Goal: Information Seeking & Learning: Compare options

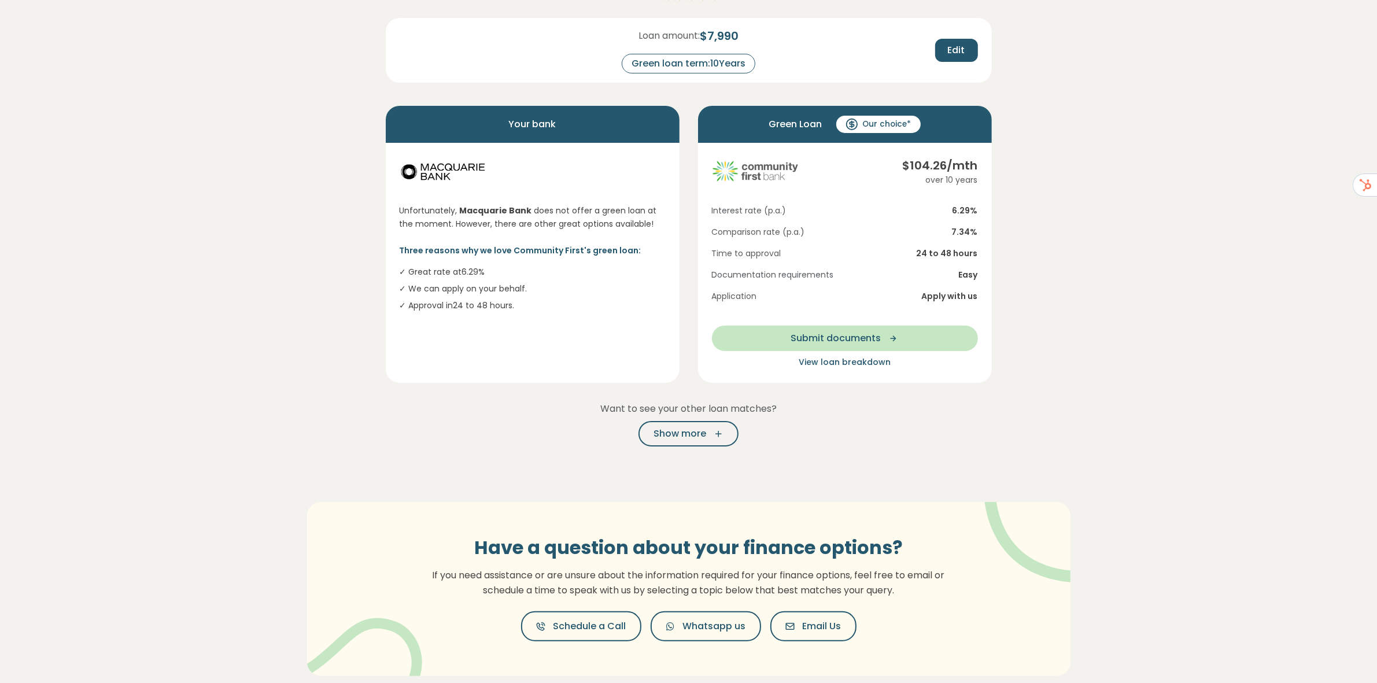
scroll to position [145, 0]
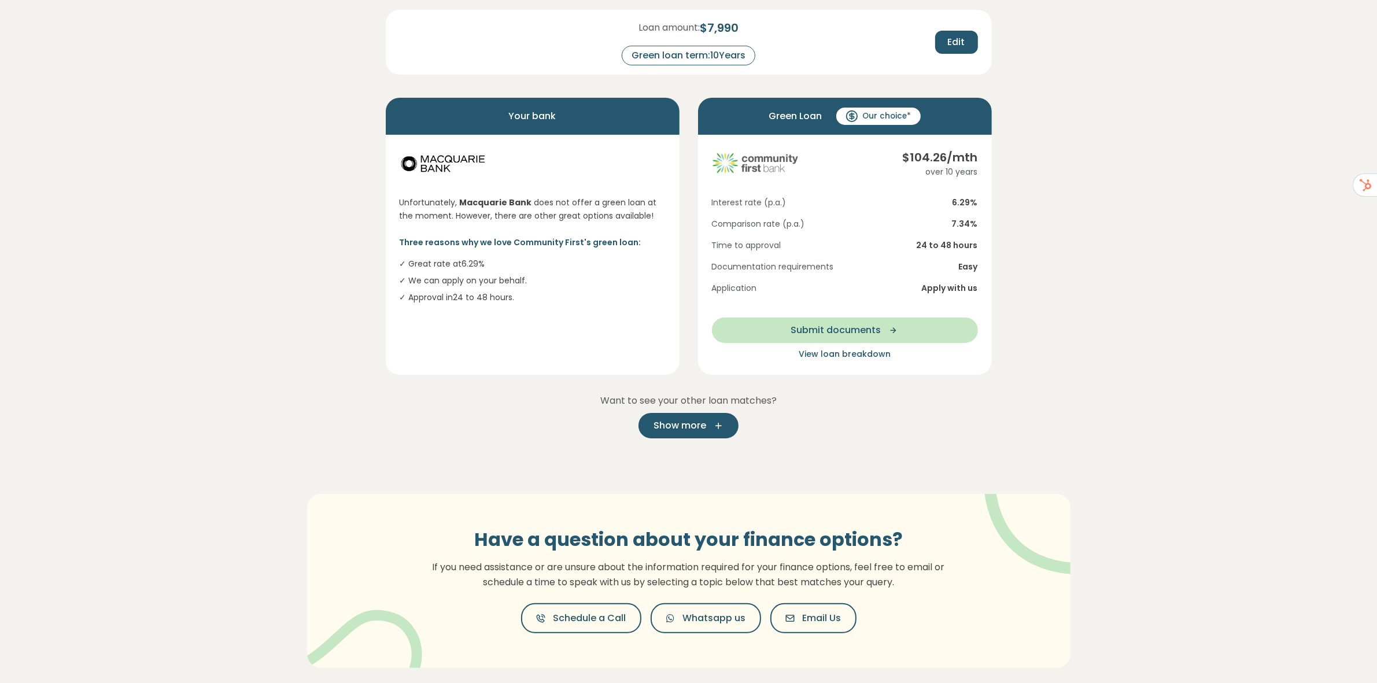
click at [664, 428] on span "Show more" at bounding box center [680, 426] width 53 height 14
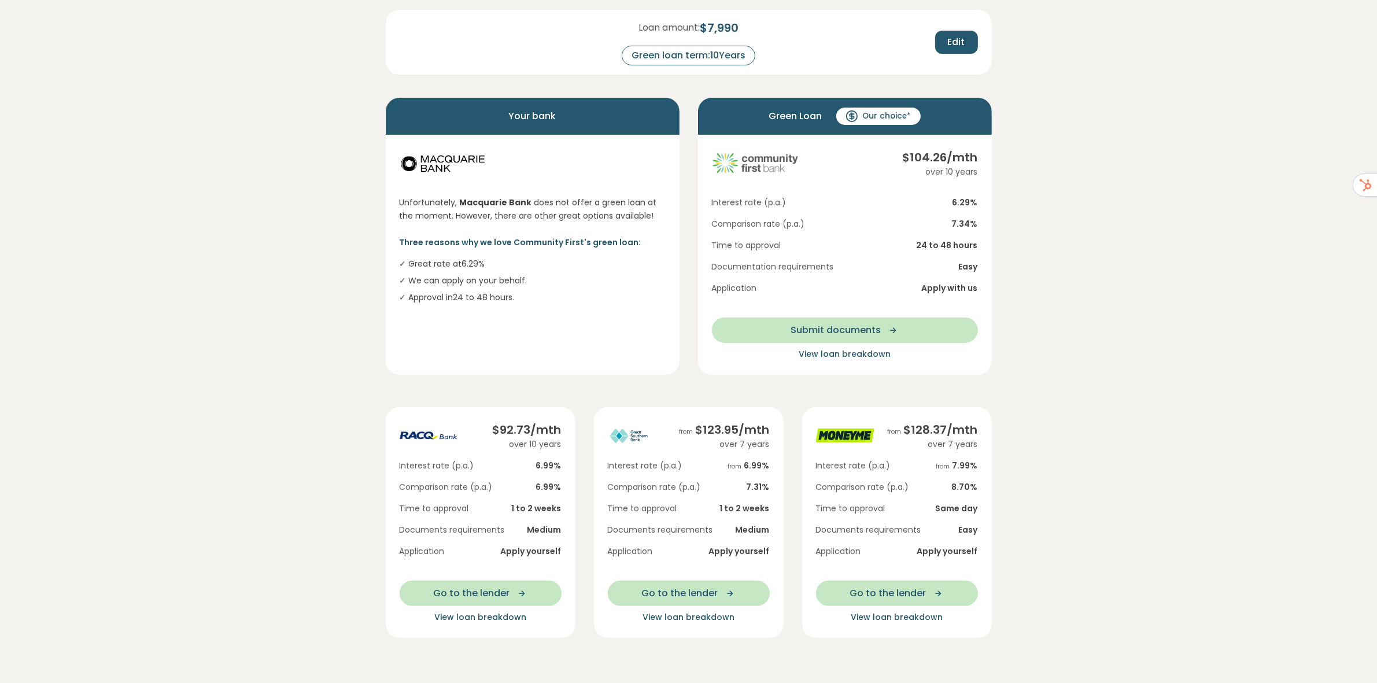
click at [483, 614] on span "View loan breakdown" at bounding box center [480, 617] width 92 height 12
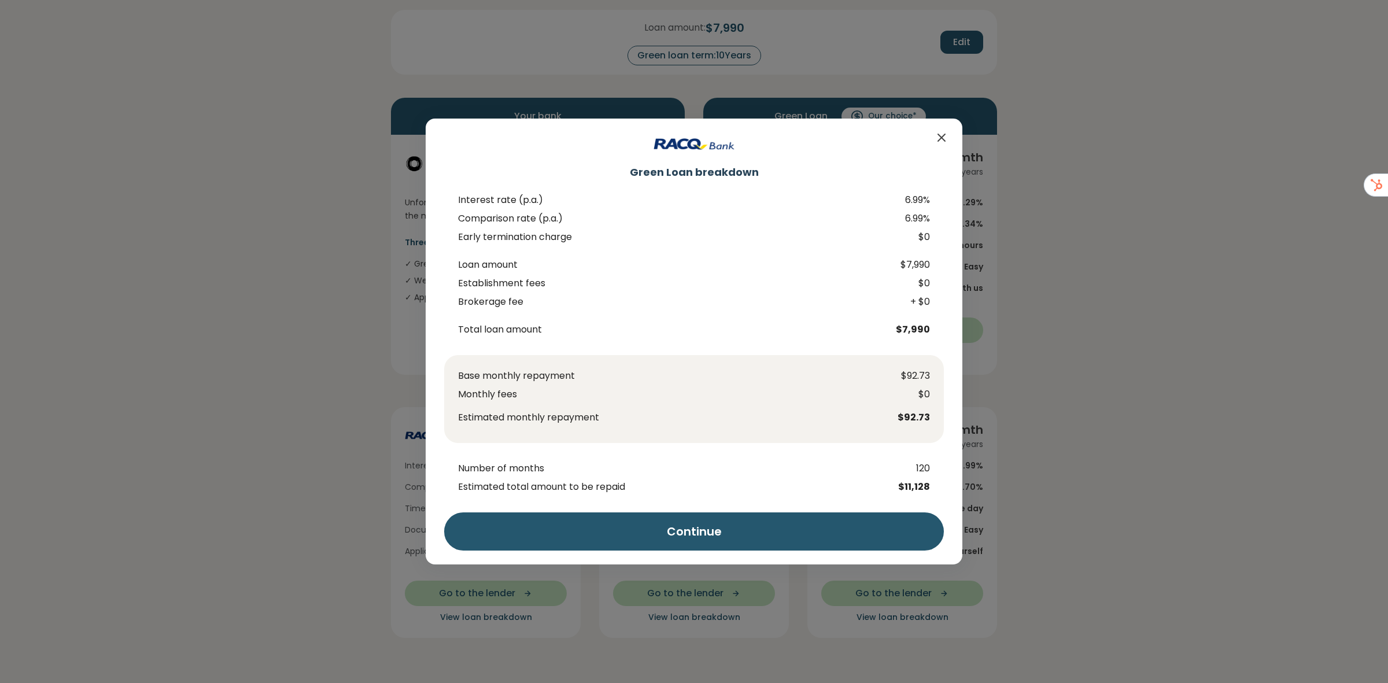
click at [940, 137] on icon "Close" at bounding box center [941, 137] width 7 height 7
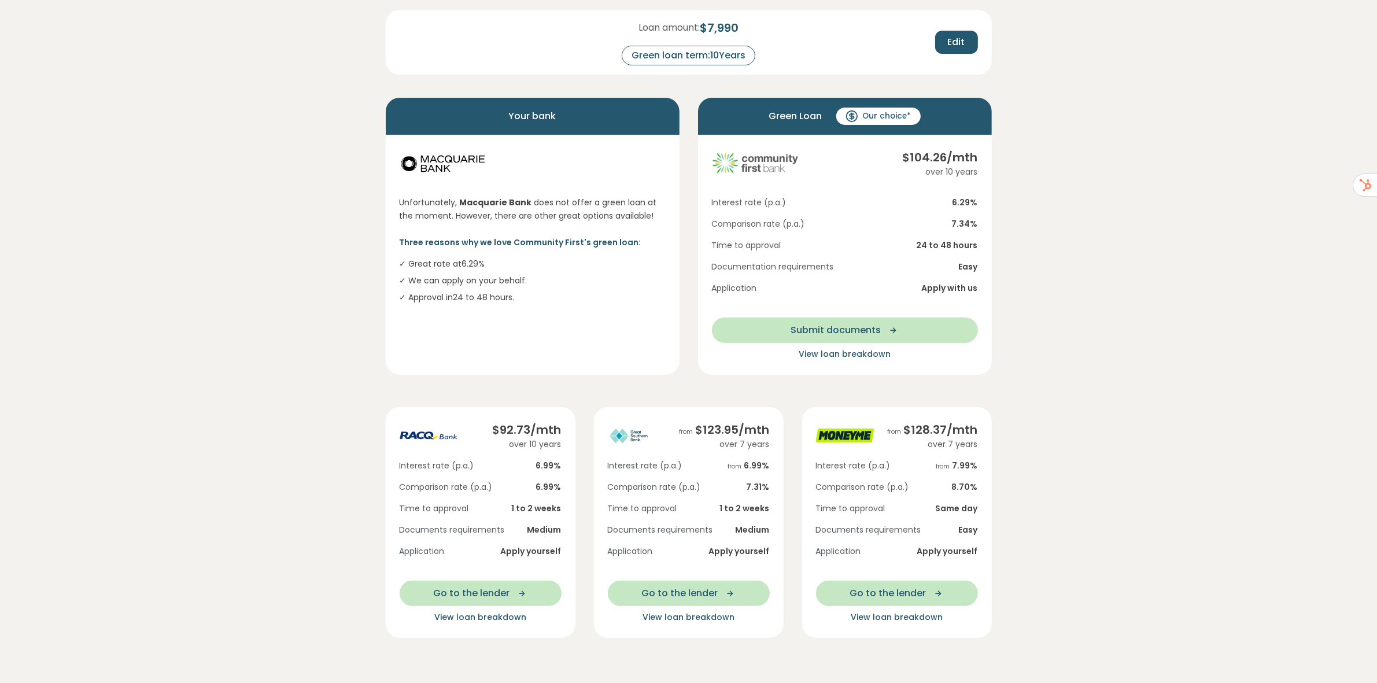
click at [869, 357] on span "View loan breakdown" at bounding box center [845, 354] width 92 height 12
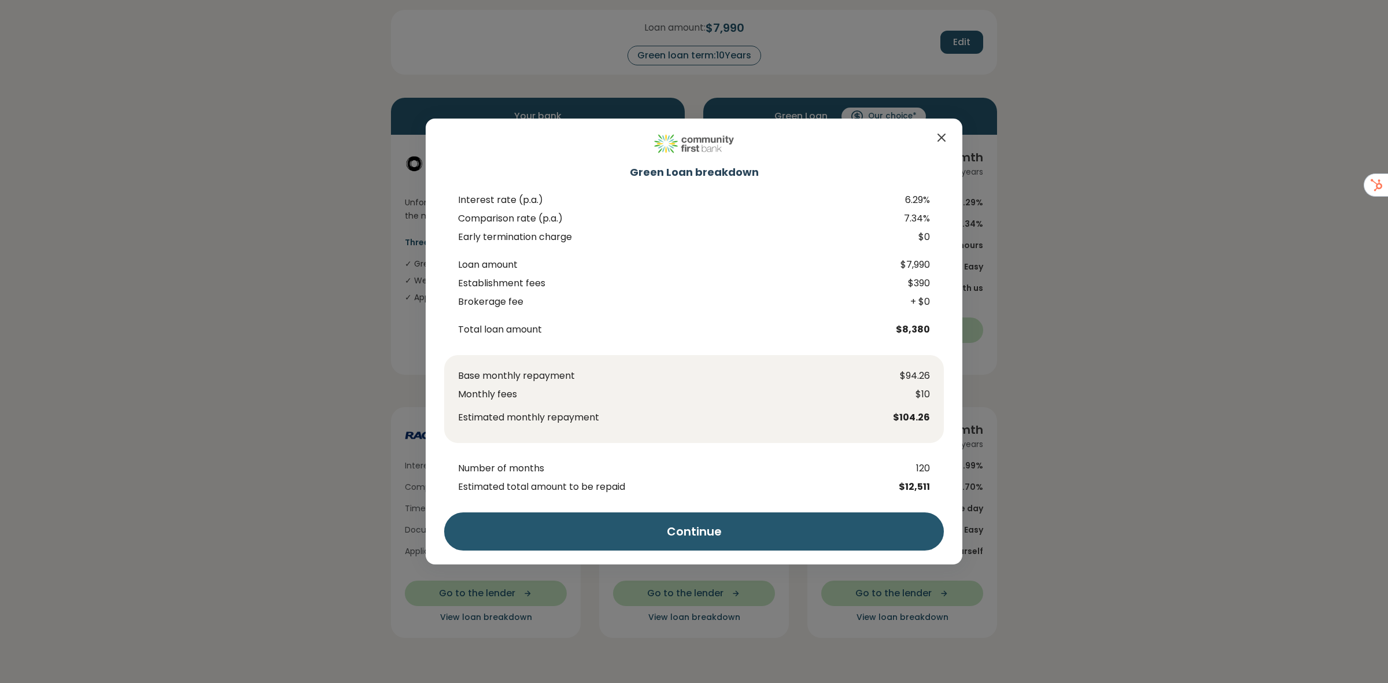
click at [937, 139] on icon "Close" at bounding box center [942, 138] width 14 height 14
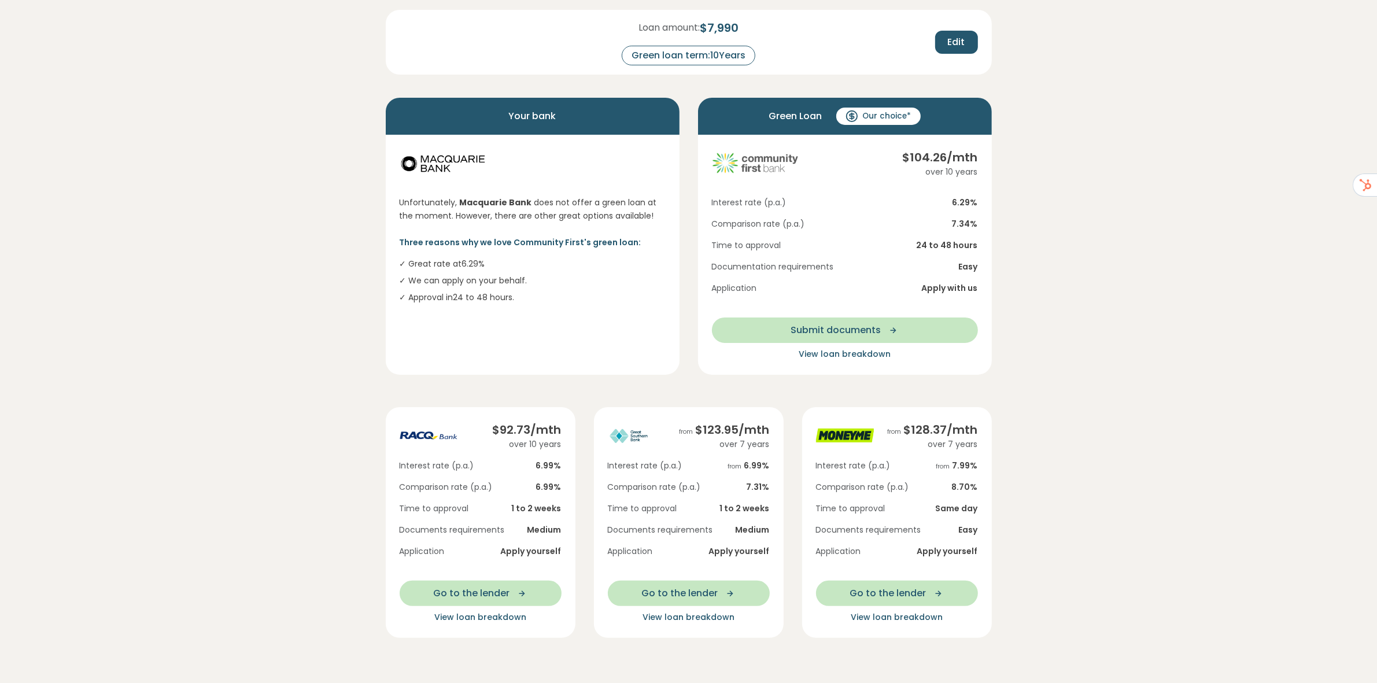
click at [1153, 210] on section "Here are your preliminary matches 5 star rating Loan amount: $ 7,990 Green loan…" at bounding box center [688, 411] width 1377 height 1006
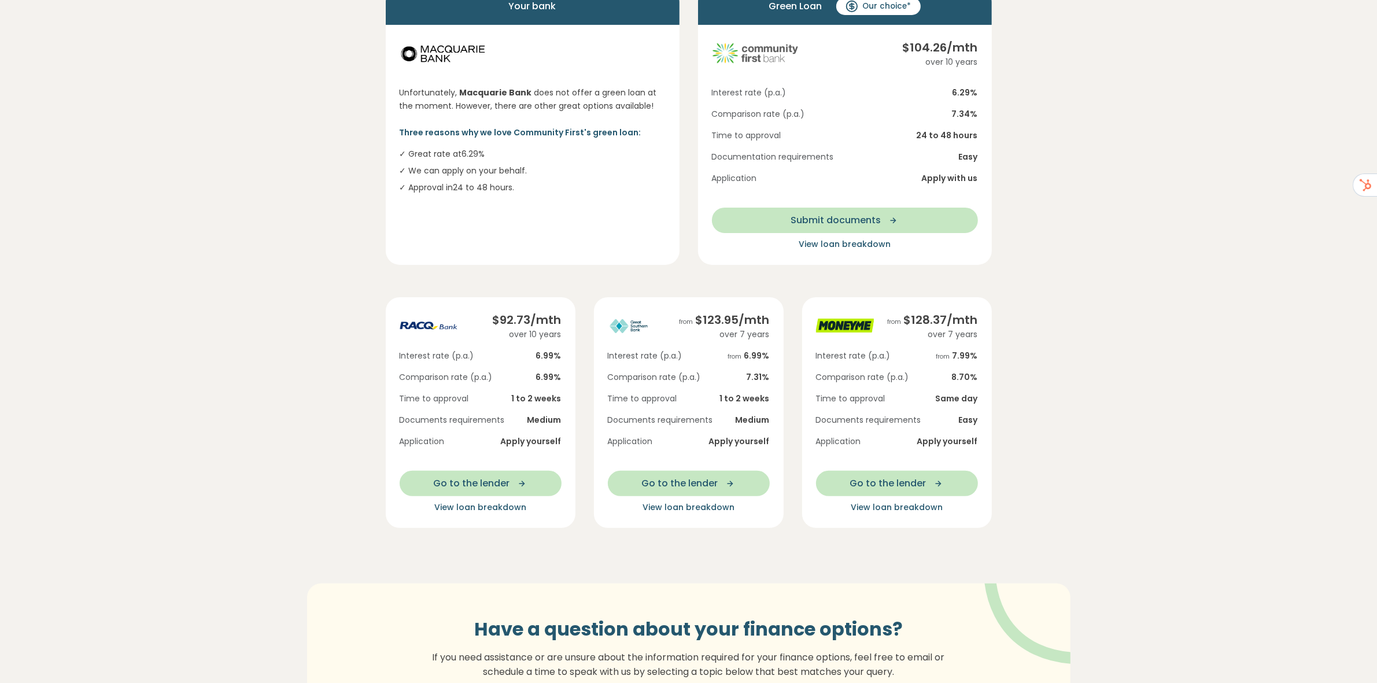
scroll to position [217, 0]
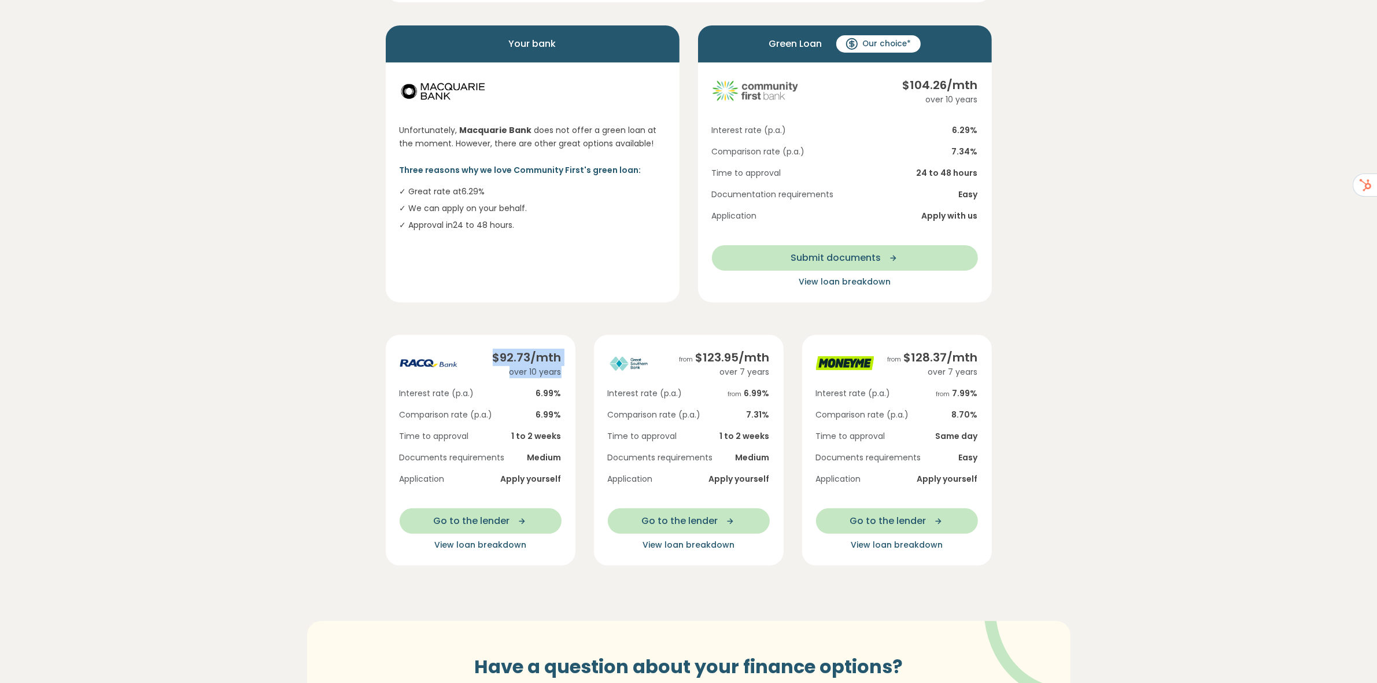
drag, startPoint x: 493, startPoint y: 355, endPoint x: 560, endPoint y: 368, distance: 67.9
click at [560, 368] on div "$ 92.73 /mth over 10 years" at bounding box center [527, 363] width 69 height 29
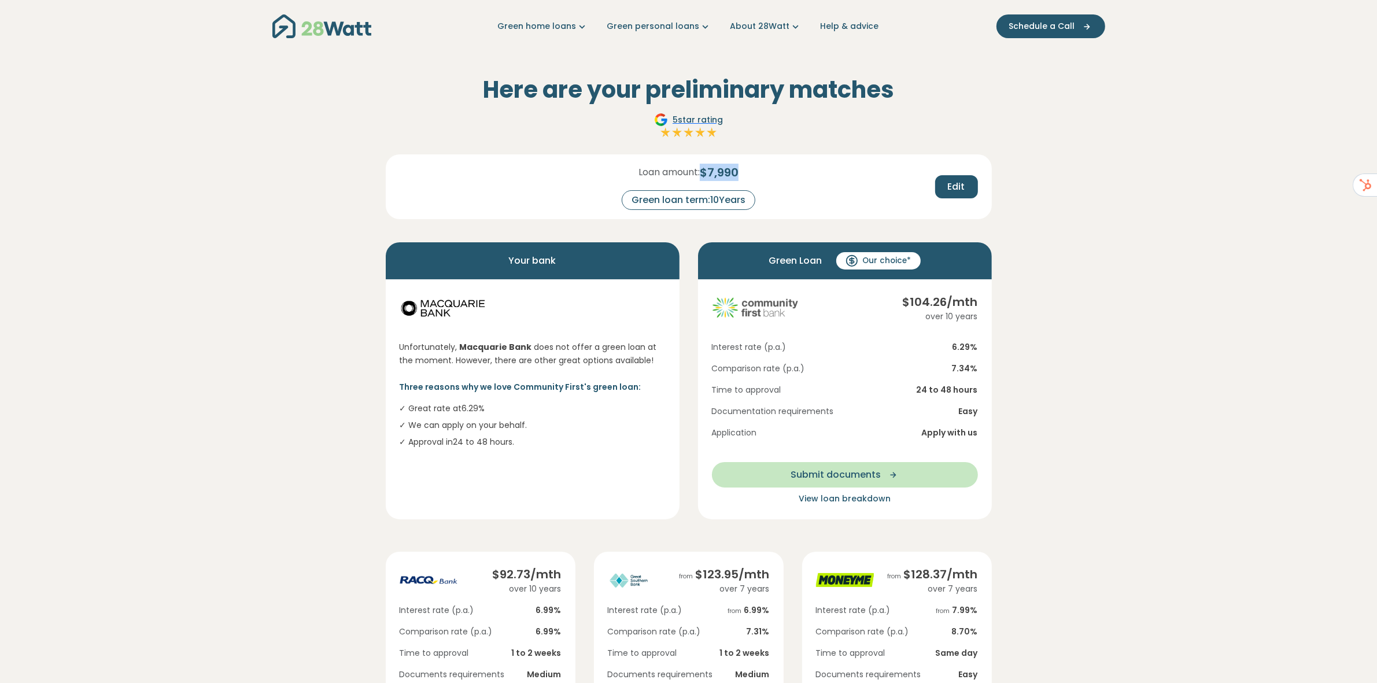
drag, startPoint x: 703, startPoint y: 171, endPoint x: 739, endPoint y: 173, distance: 35.9
click at [739, 173] on span "$ 7,990" at bounding box center [719, 172] width 39 height 17
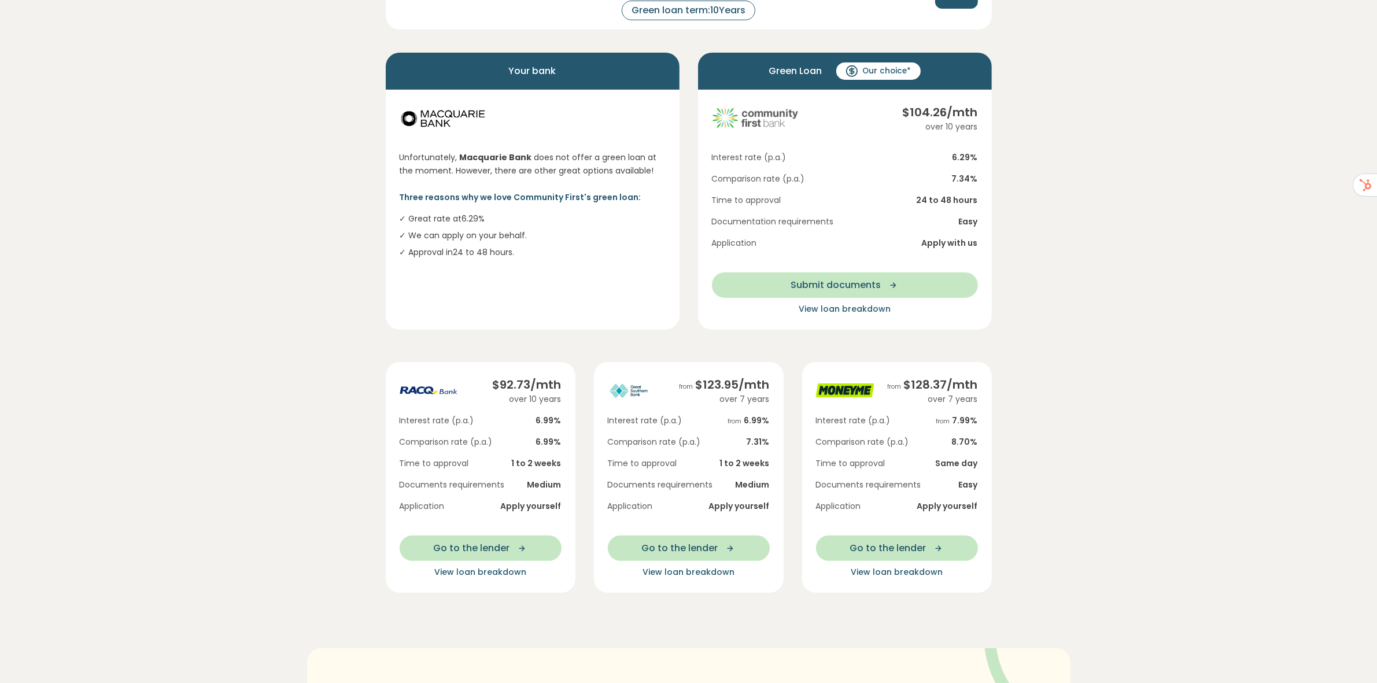
scroll to position [217, 0]
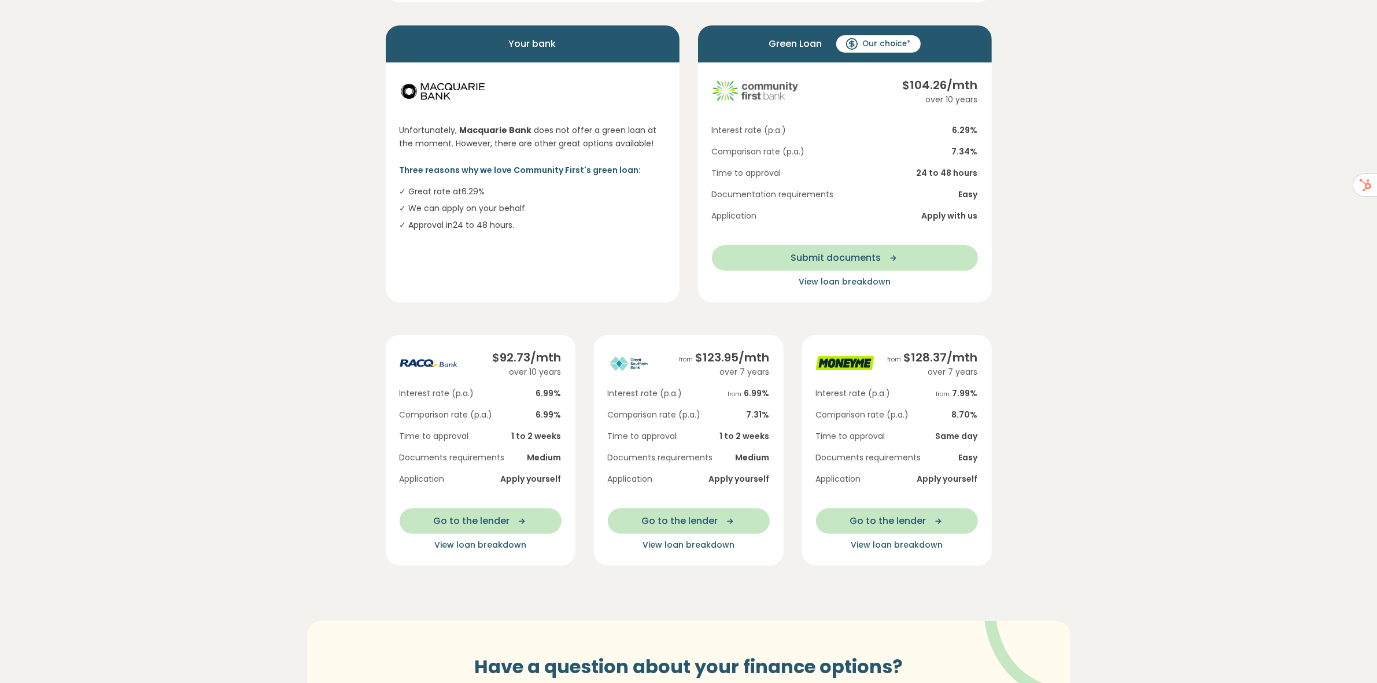
drag, startPoint x: 1135, startPoint y: 316, endPoint x: 1139, endPoint y: 200, distance: 115.8
click at [1135, 315] on section "Here are your preliminary matches 5 star rating Loan amount: $ 7,990 Green loan…" at bounding box center [688, 339] width 1377 height 1006
